Goal: Find contact information: Find contact information

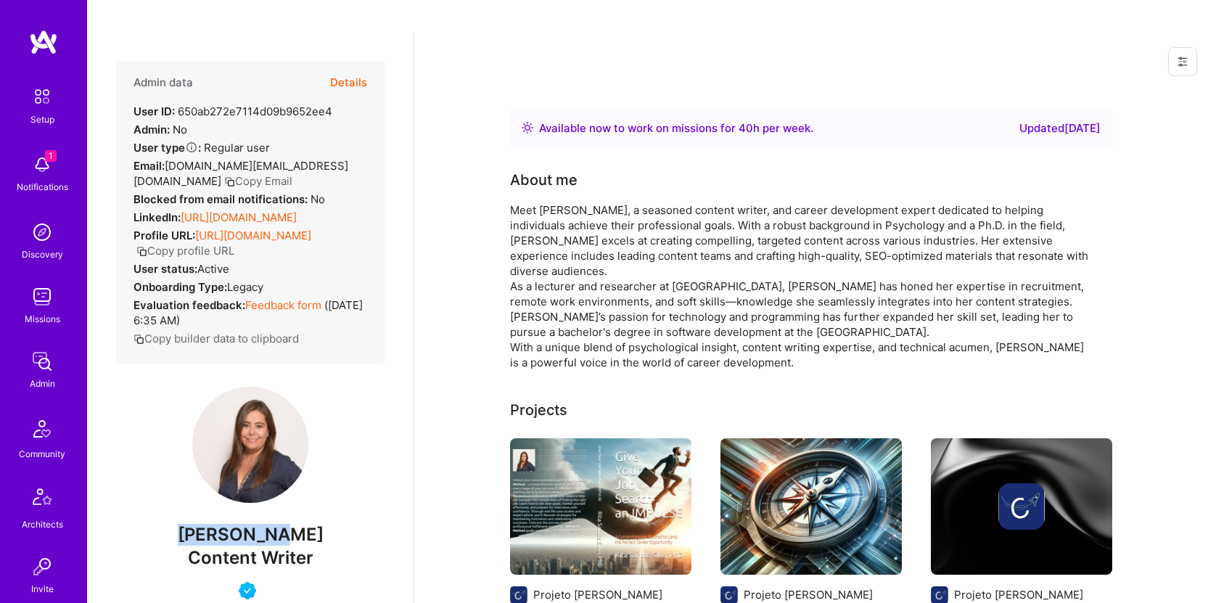
drag, startPoint x: 313, startPoint y: 534, endPoint x: 194, endPoint y: 526, distance: 119.2
click at [194, 526] on span "Rita Silva" at bounding box center [250, 535] width 268 height 22
copy span "Rita Silva"
click at [224, 173] on button "Copy Email" at bounding box center [258, 180] width 68 height 15
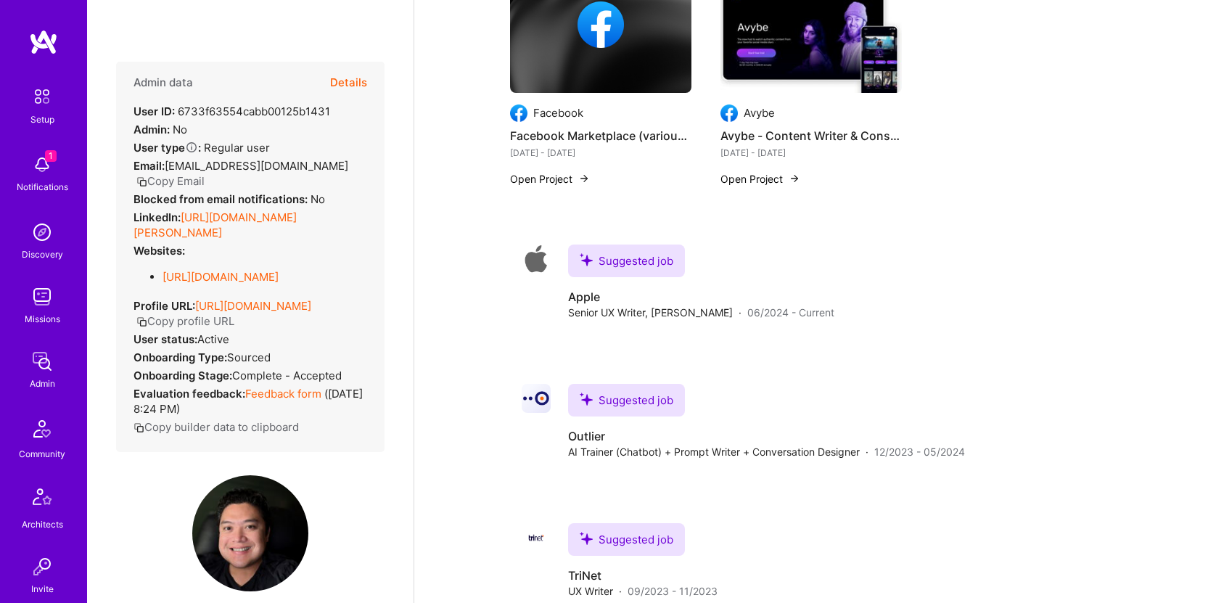
scroll to position [518, 0]
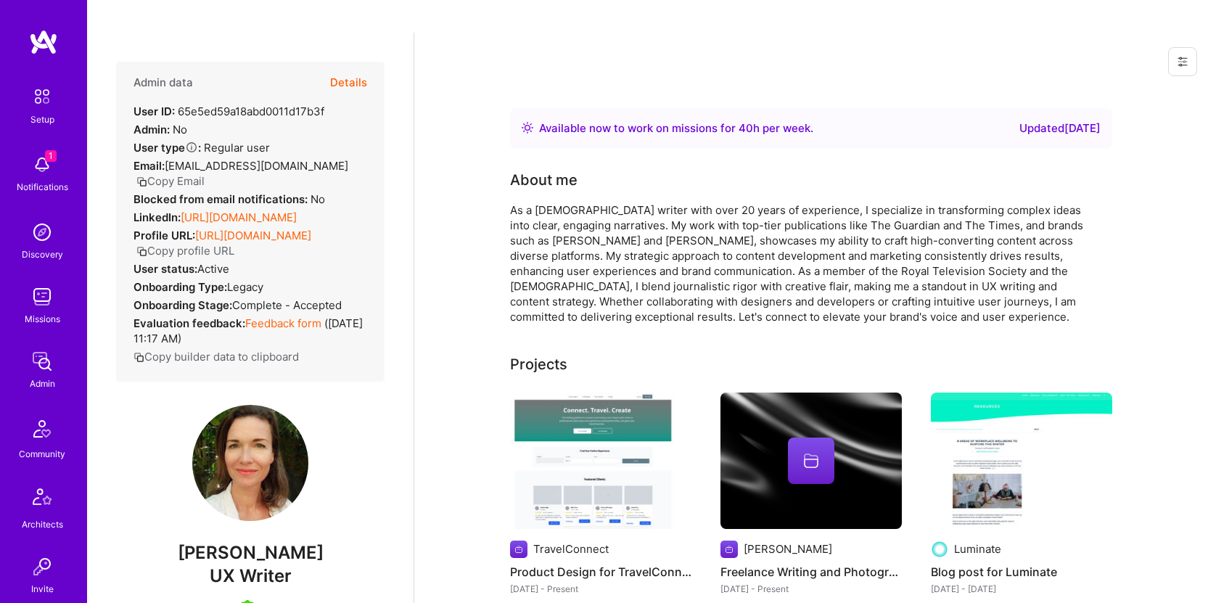
click at [189, 173] on button "Copy Email" at bounding box center [170, 180] width 68 height 15
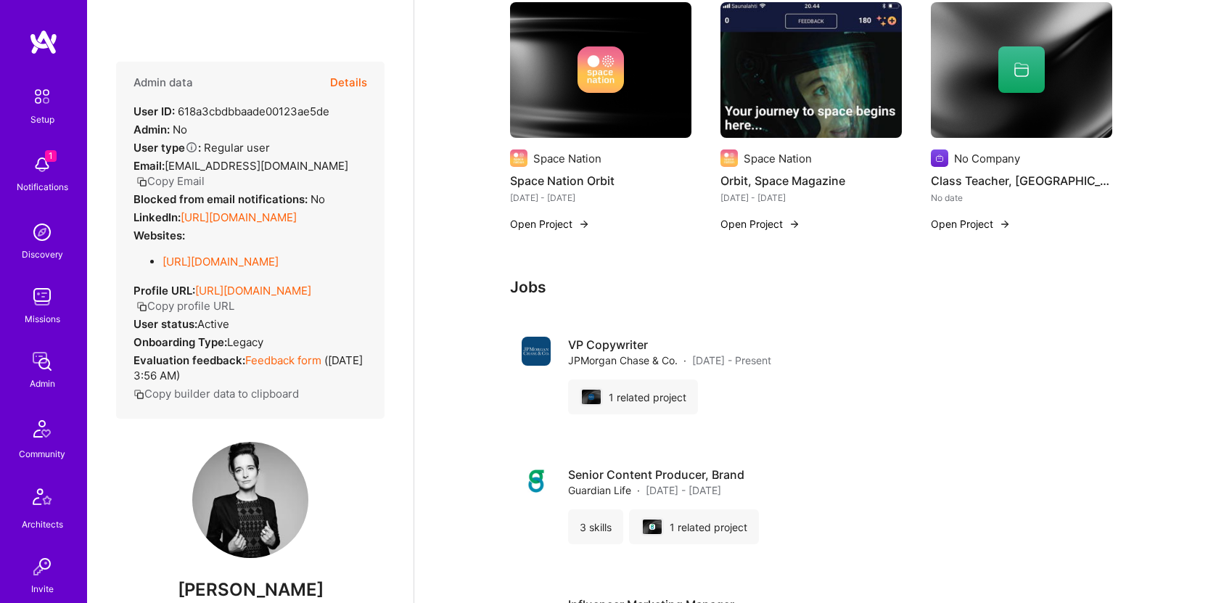
click at [163, 173] on button "Copy Email" at bounding box center [170, 180] width 68 height 15
click at [165, 173] on button "Copy Email" at bounding box center [170, 180] width 68 height 15
click at [195, 173] on button "Copy Email" at bounding box center [170, 180] width 68 height 15
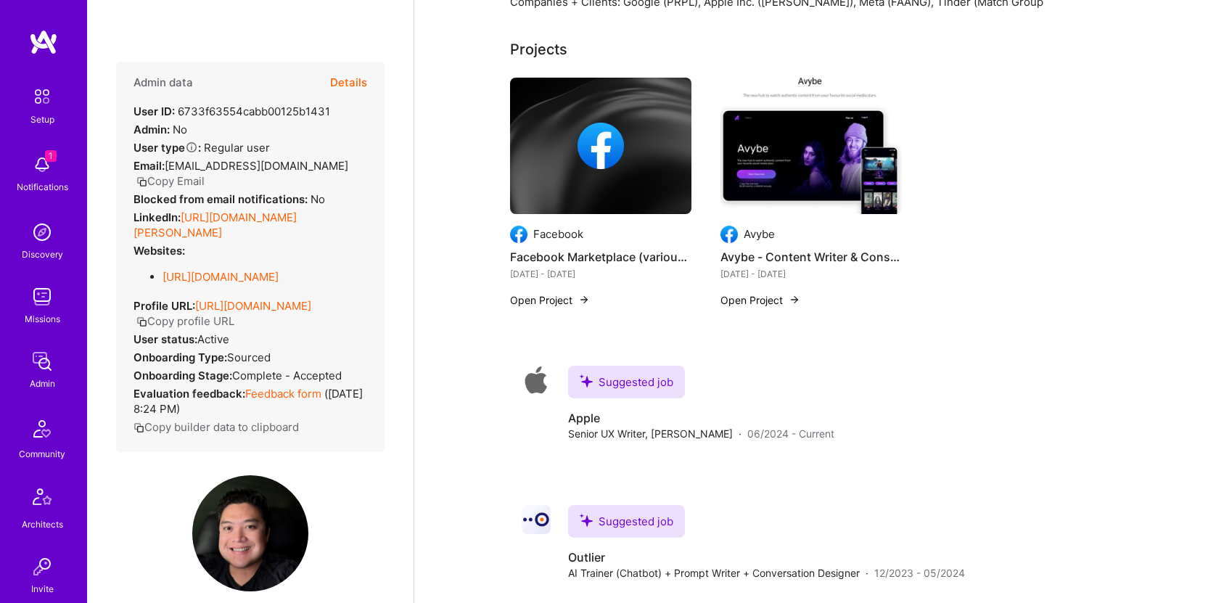
scroll to position [326, 0]
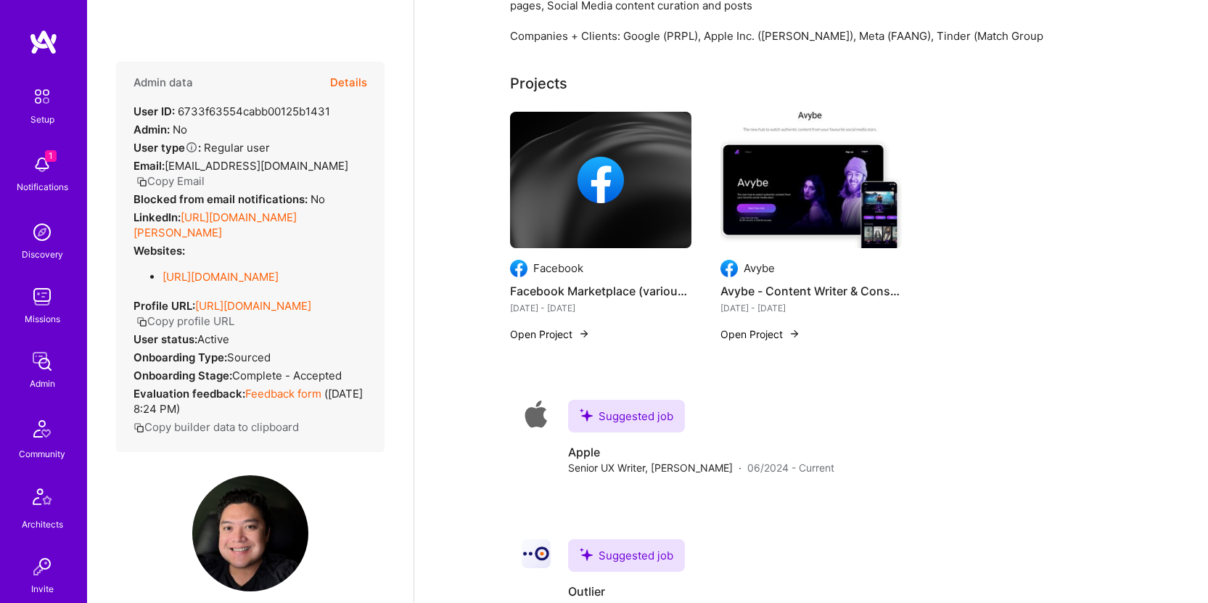
click at [205, 173] on button "Copy Email" at bounding box center [170, 180] width 68 height 15
